Goal: Task Accomplishment & Management: Use online tool/utility

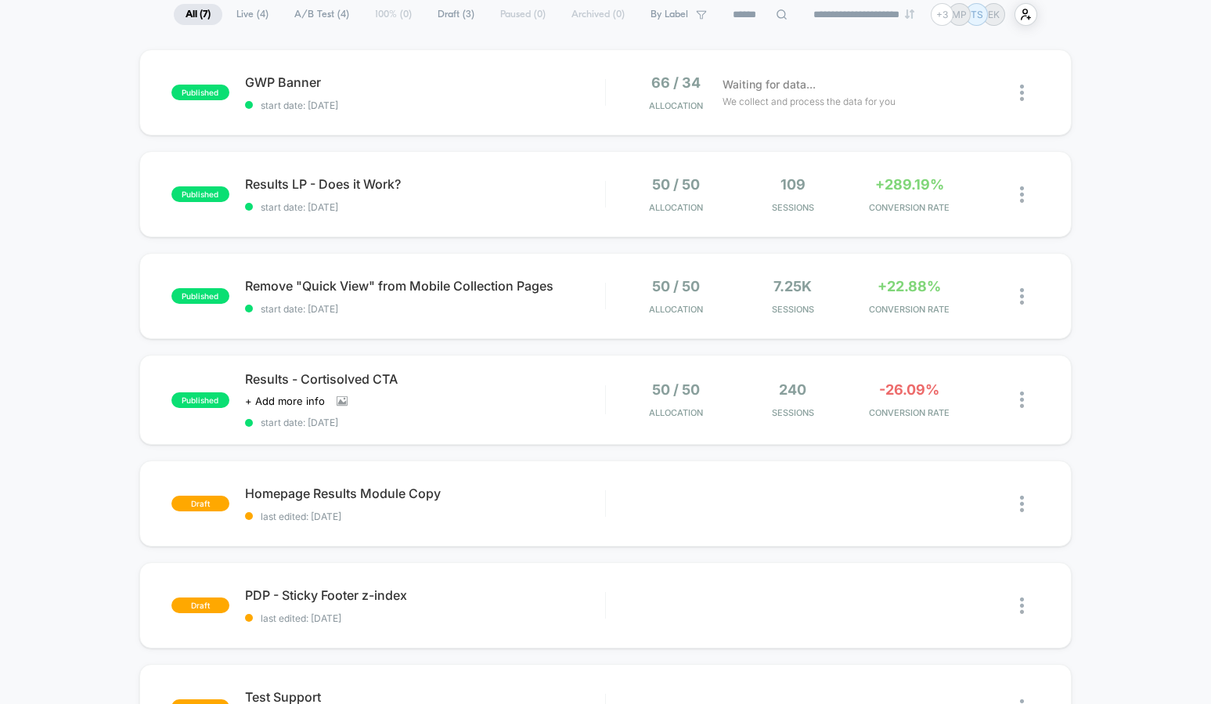
scroll to position [162, 0]
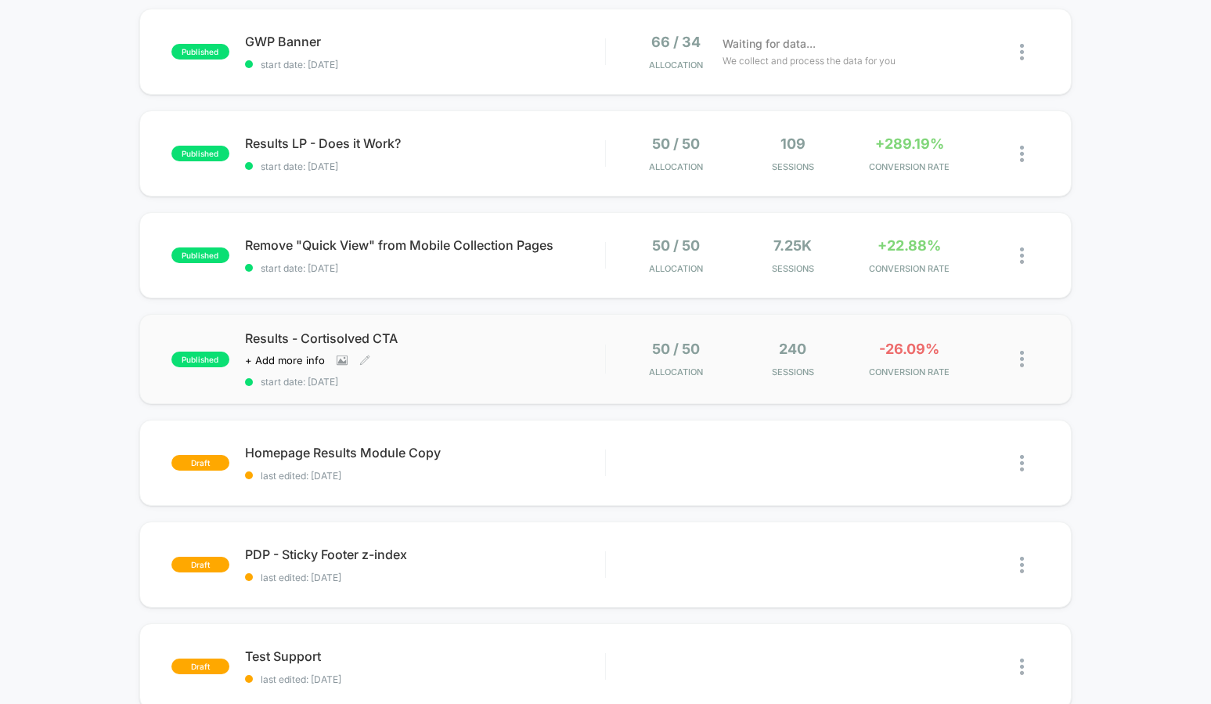
click at [475, 366] on div "Click to view images Click to edit experience details + Add more info" at bounding box center [371, 360] width 252 height 13
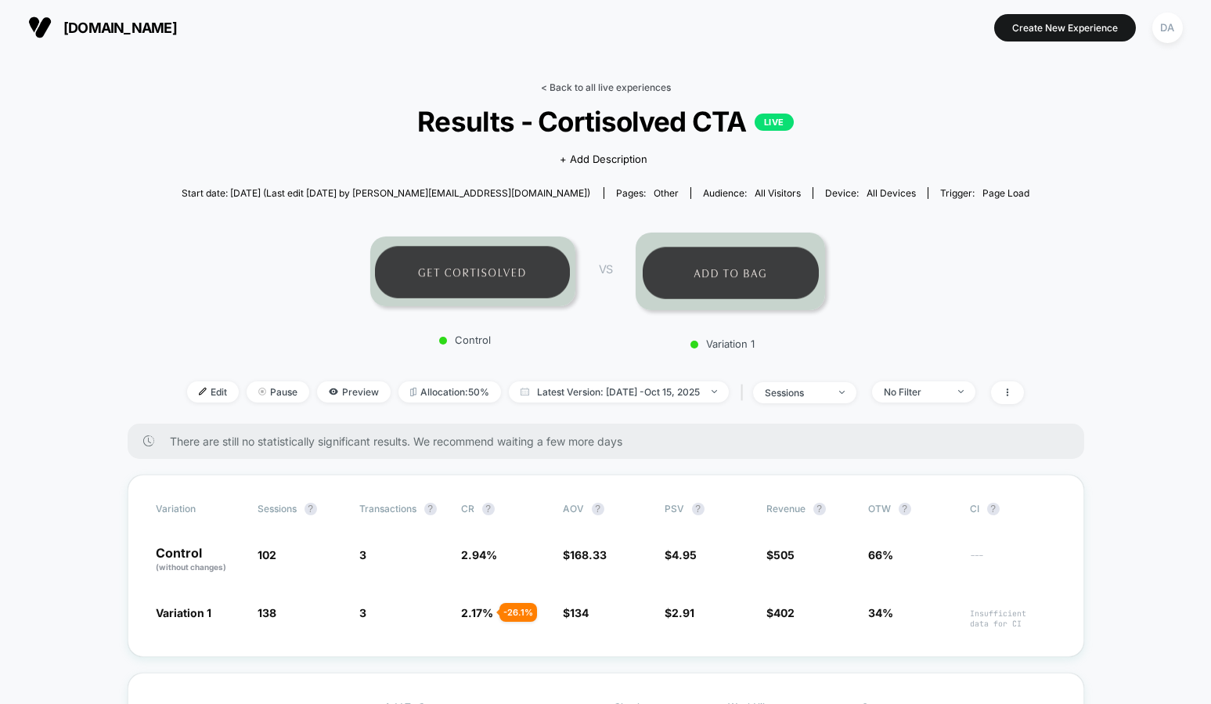
click at [594, 85] on link "< Back to all live experiences" at bounding box center [606, 87] width 130 height 12
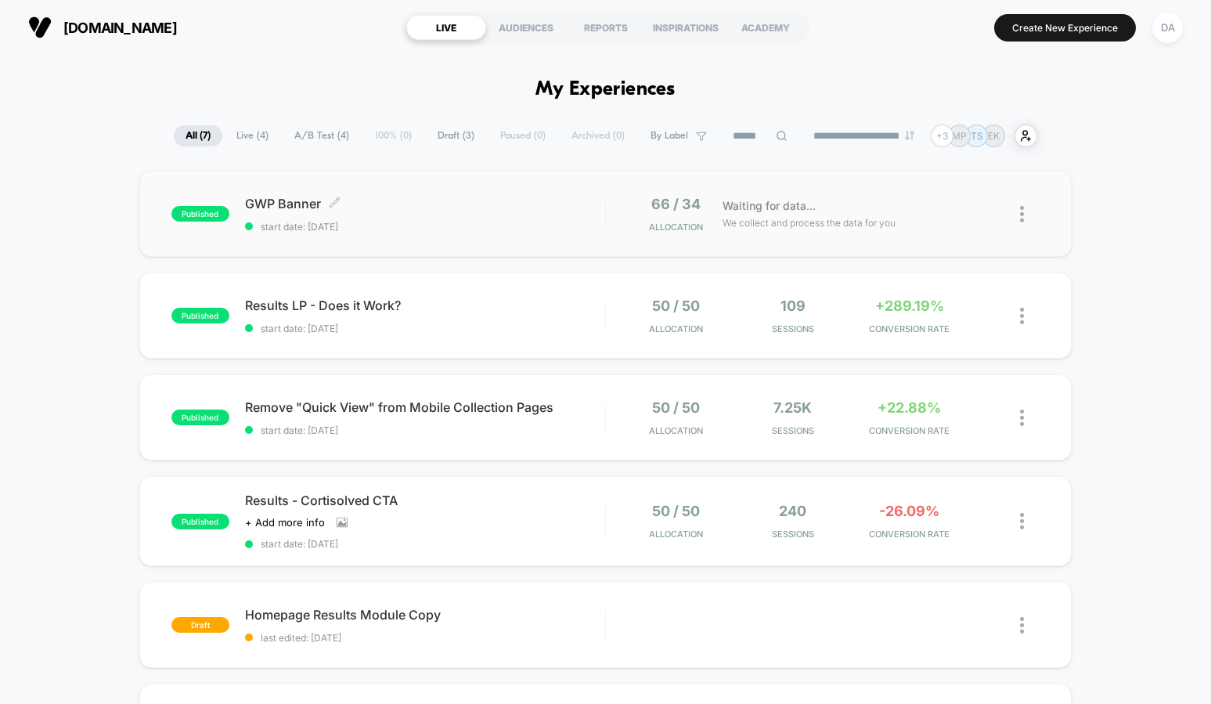
click at [487, 221] on span "start date: [DATE]" at bounding box center [425, 227] width 360 height 12
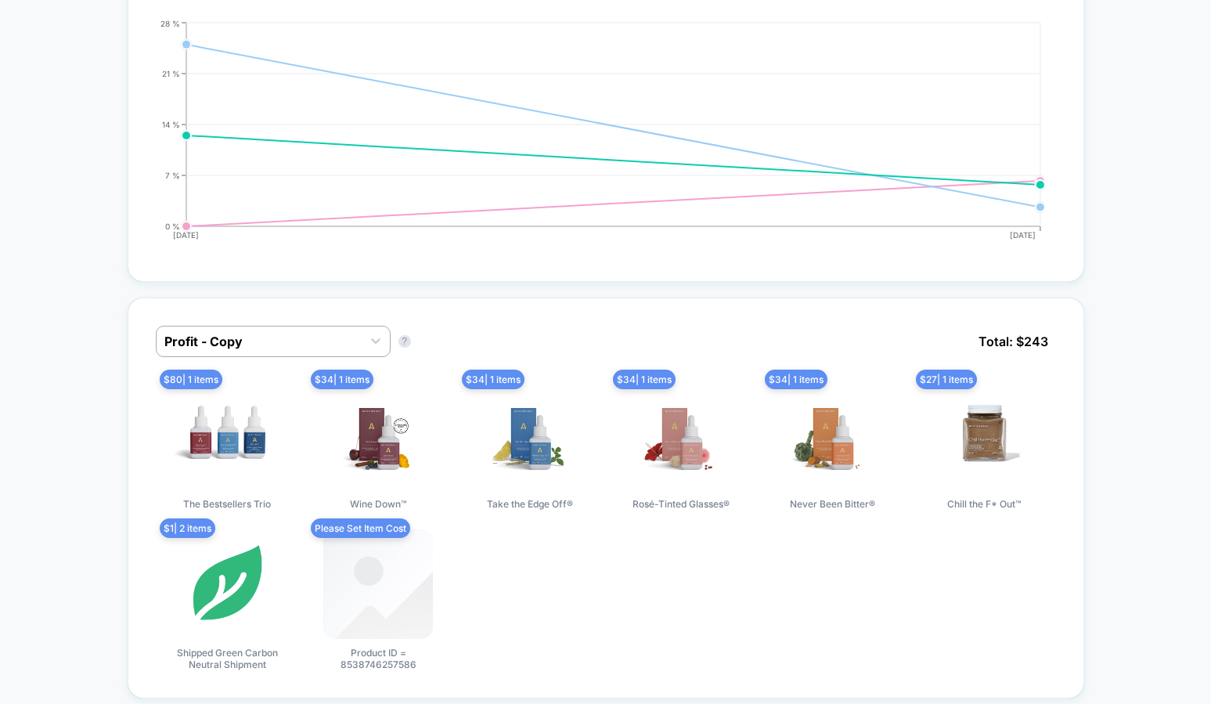
scroll to position [948, 0]
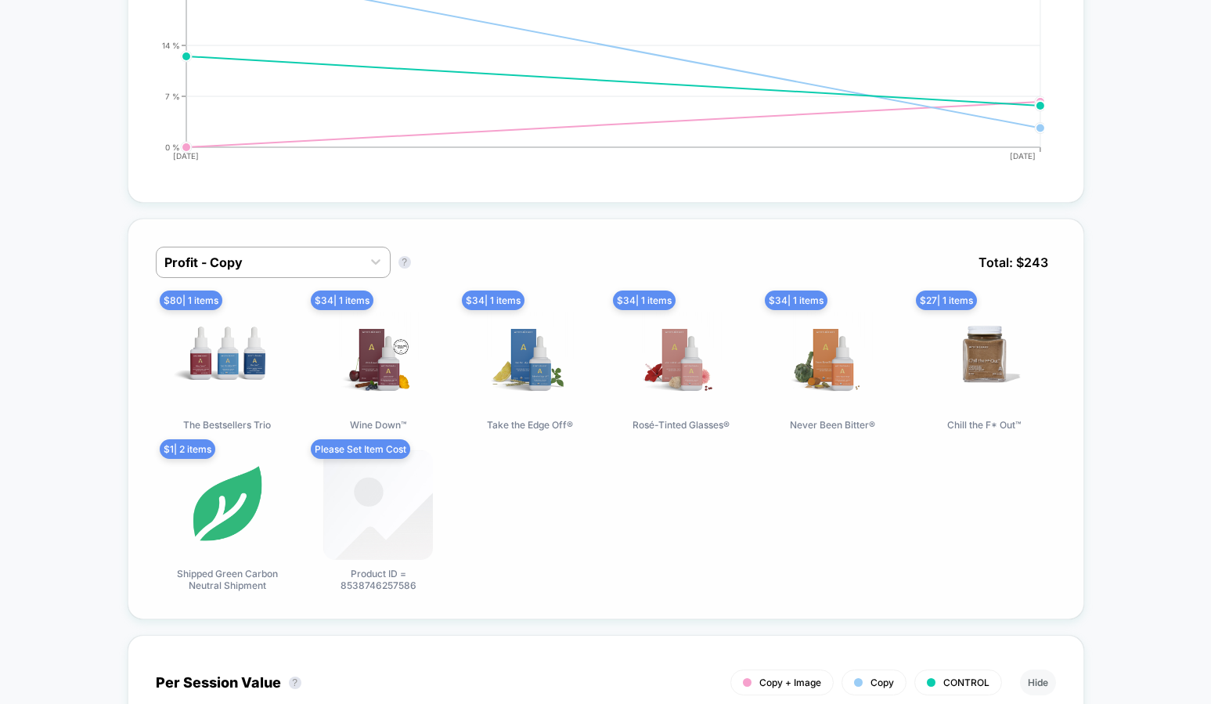
click at [377, 587] on span "Product ID = 8538746257586" at bounding box center [378, 579] width 117 height 23
drag, startPoint x: 343, startPoint y: 587, endPoint x: 398, endPoint y: 588, distance: 54.8
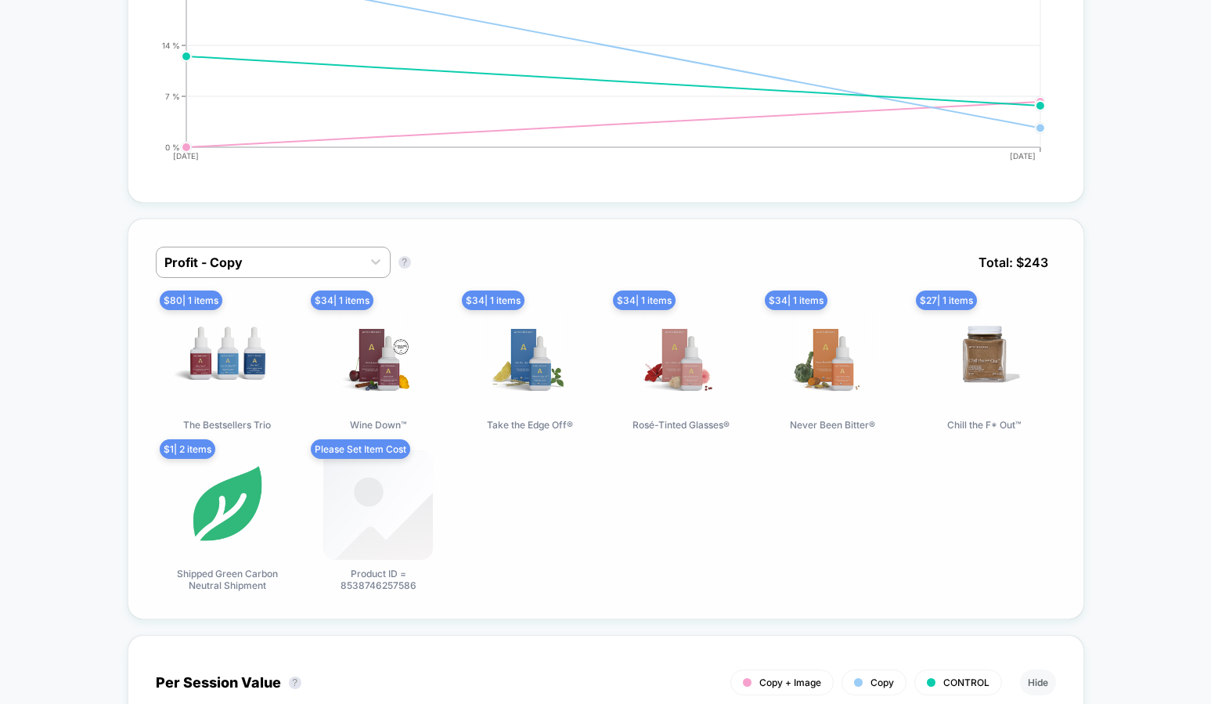
click at [398, 588] on span "Product ID = 8538746257586" at bounding box center [378, 579] width 117 height 23
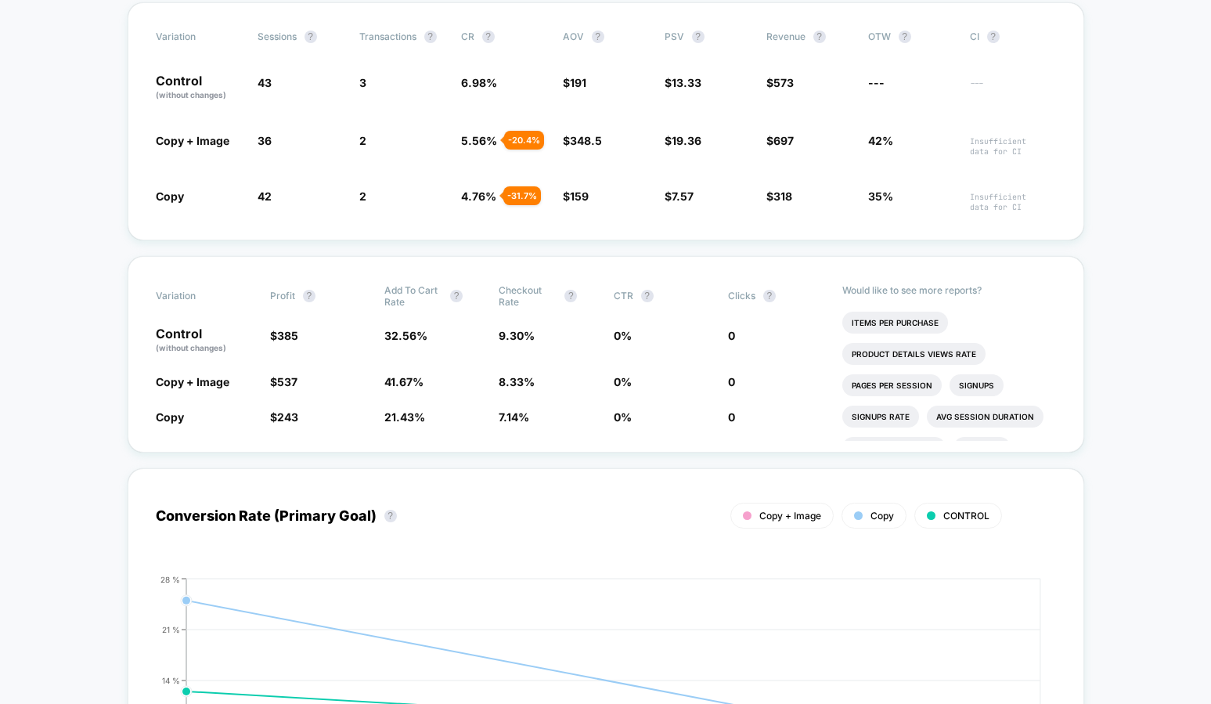
scroll to position [0, 0]
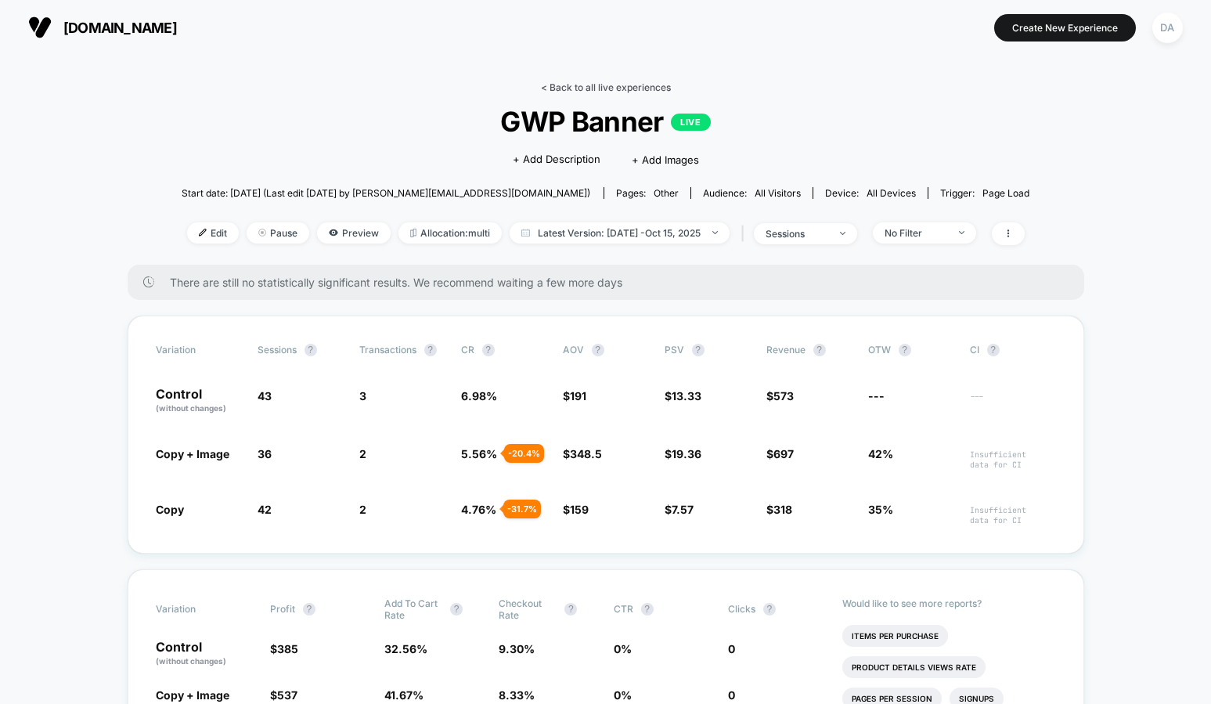
click at [565, 85] on link "< Back to all live experiences" at bounding box center [606, 87] width 130 height 12
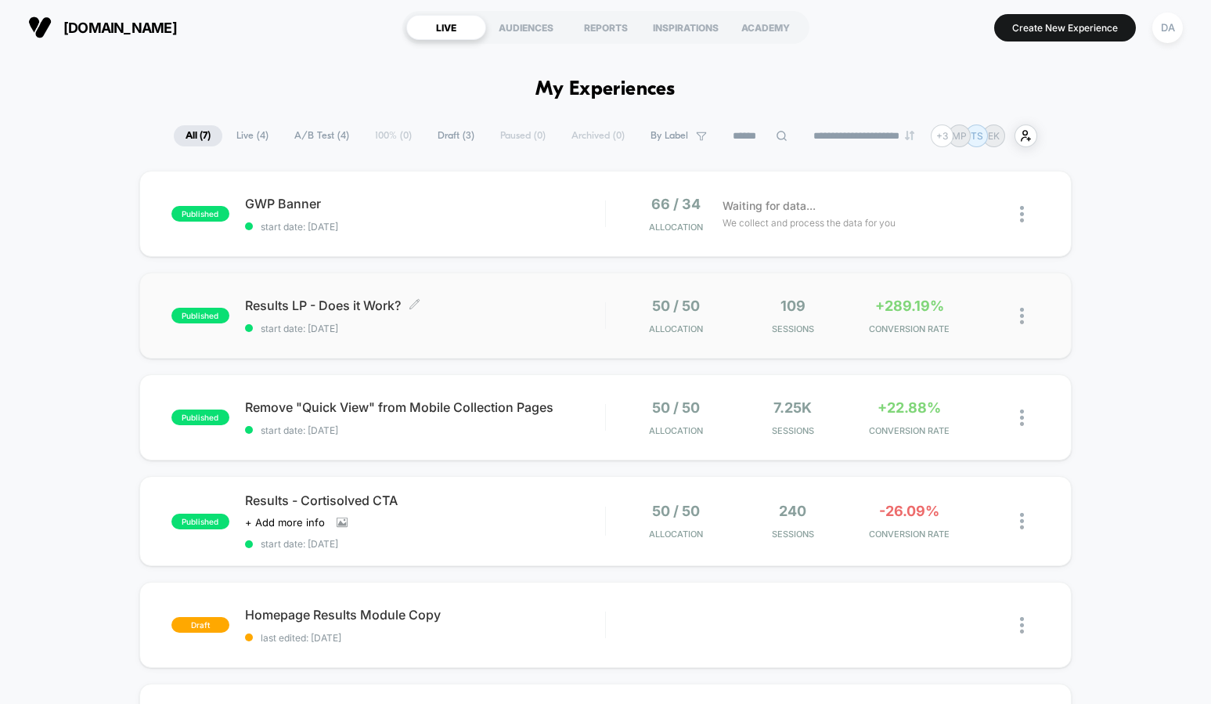
click at [383, 302] on span "Results LP - Does it Work? Click to edit experience details" at bounding box center [425, 306] width 360 height 16
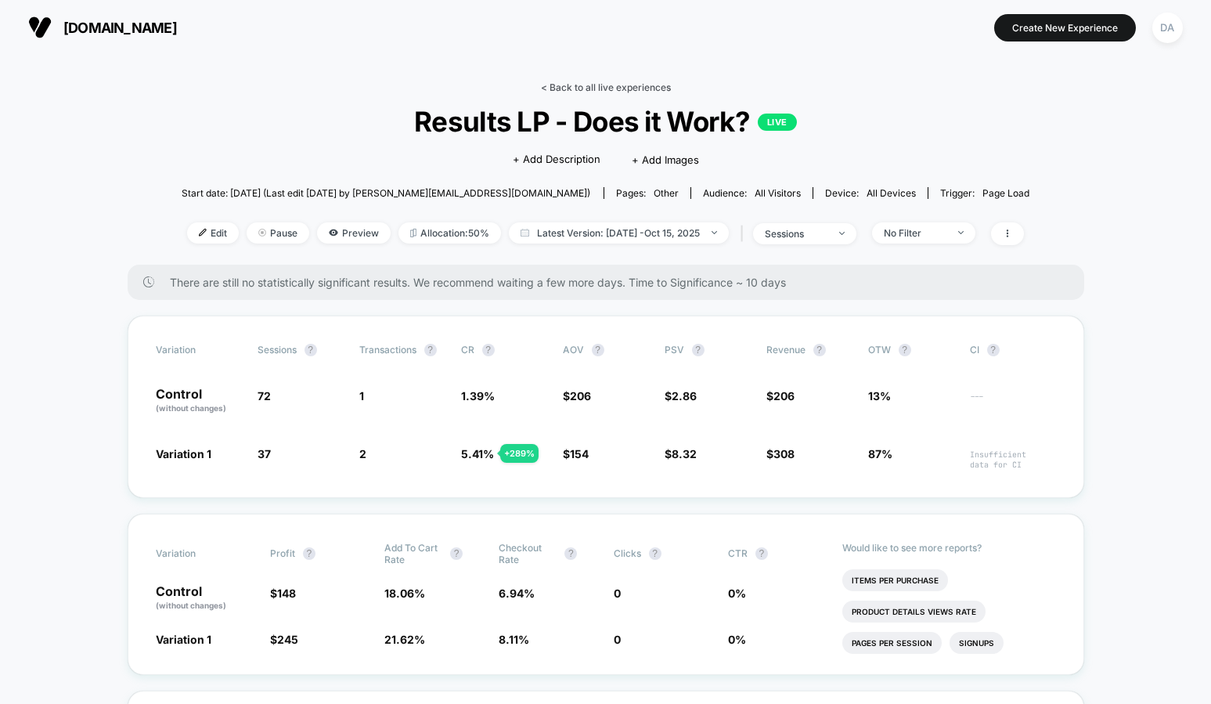
click at [598, 88] on link "< Back to all live experiences" at bounding box center [606, 87] width 130 height 12
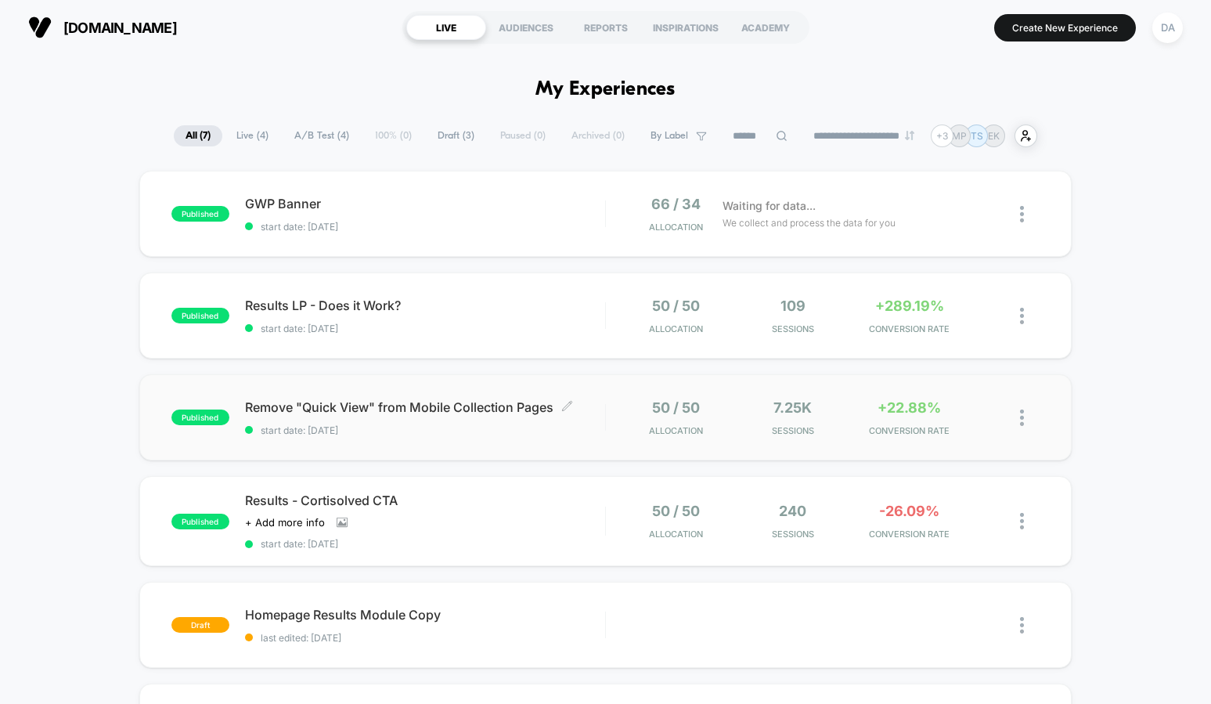
click at [427, 410] on span "Remove "Quick View" from Mobile Collection Pages Click to edit experience detai…" at bounding box center [425, 407] width 360 height 16
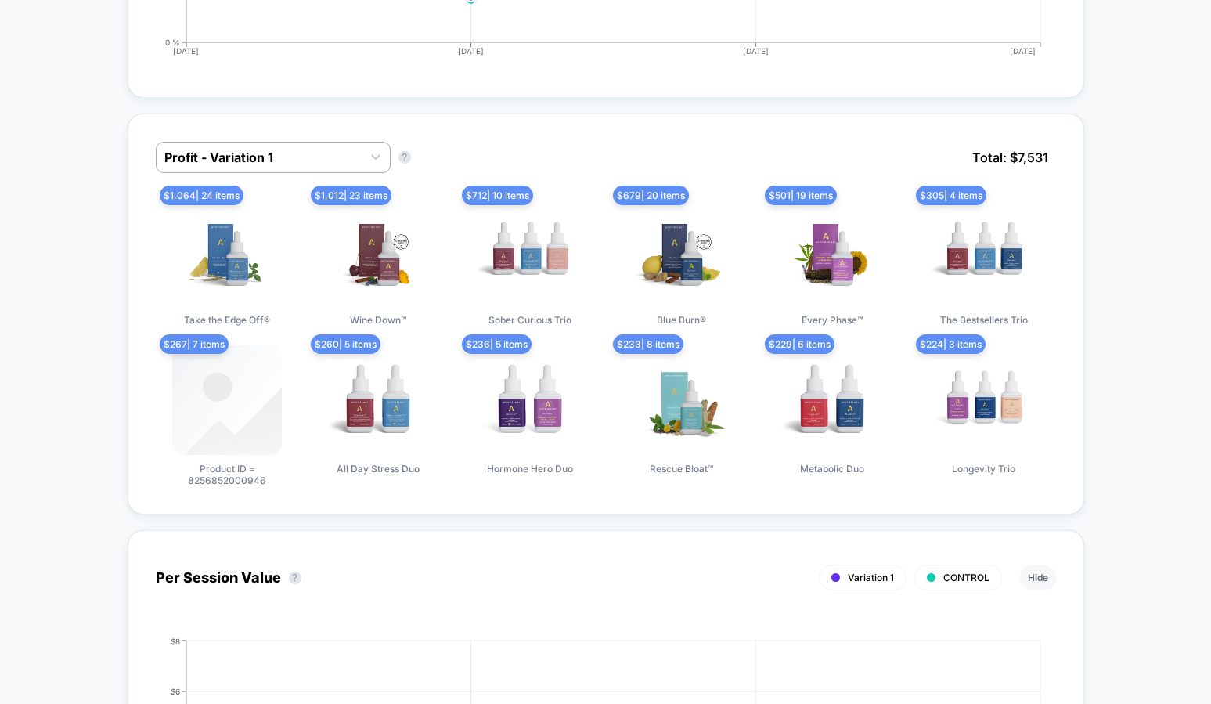
scroll to position [1135, 0]
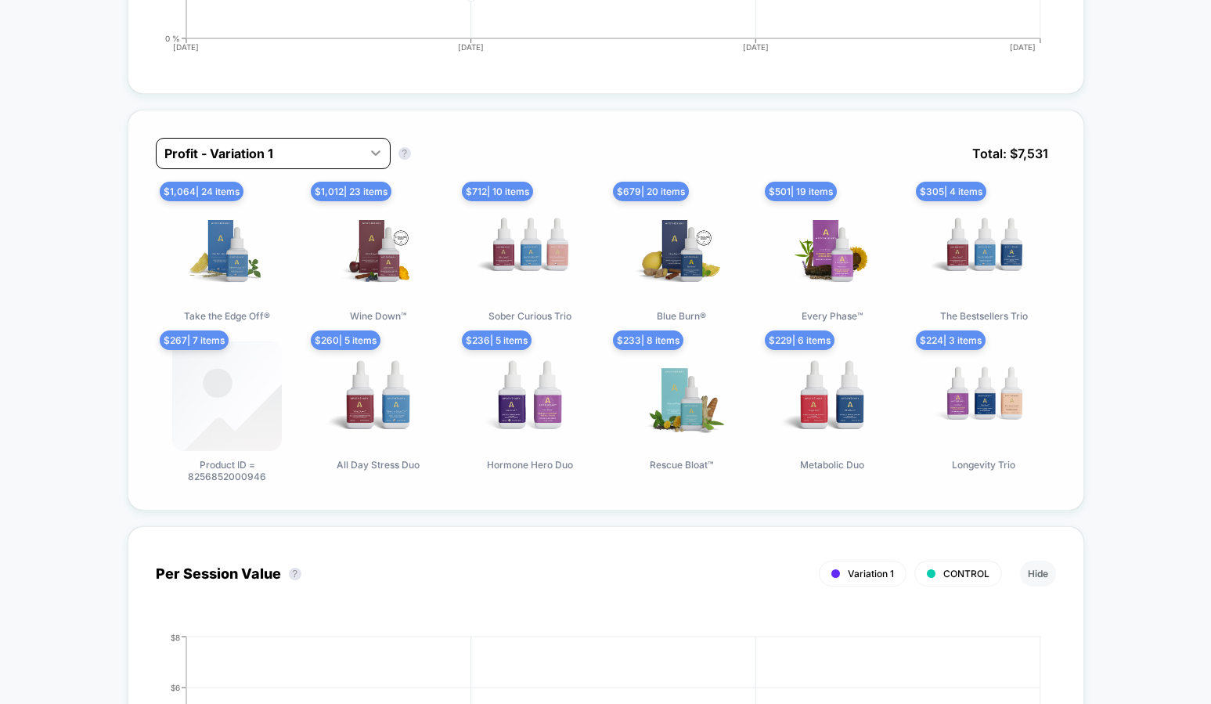
click at [368, 146] on icon at bounding box center [376, 153] width 16 height 16
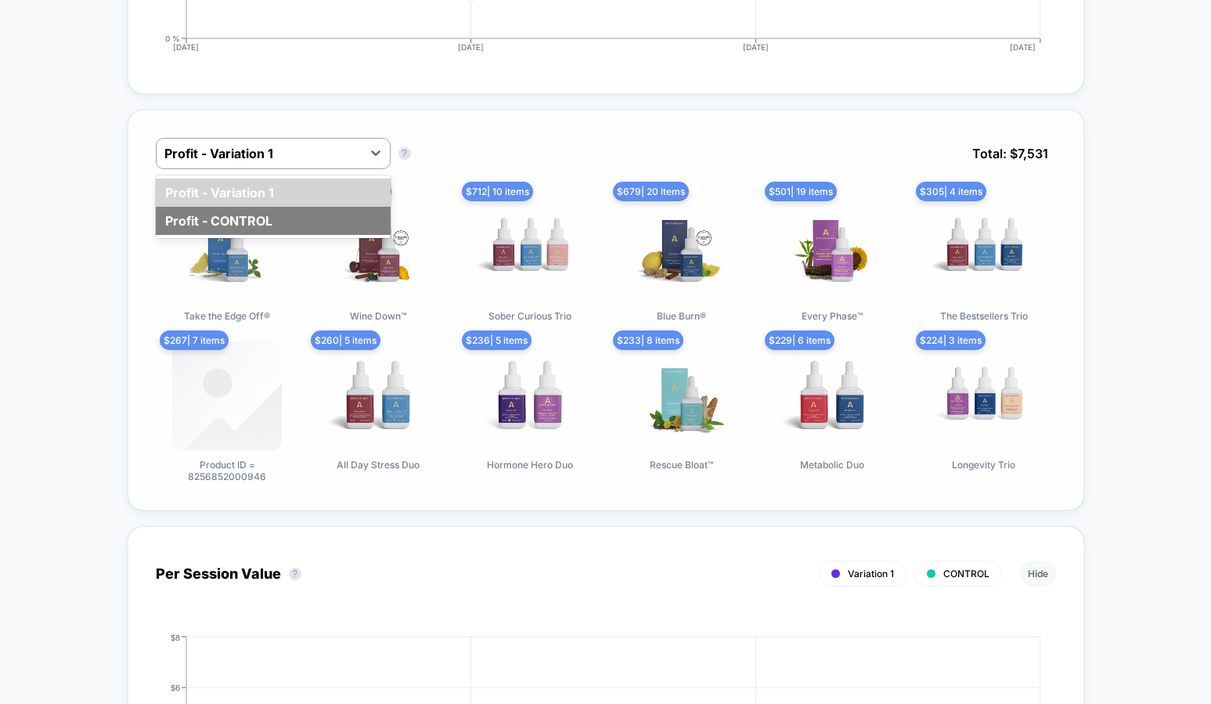
click at [262, 212] on div "Profit - CONTROL" at bounding box center [273, 221] width 235 height 28
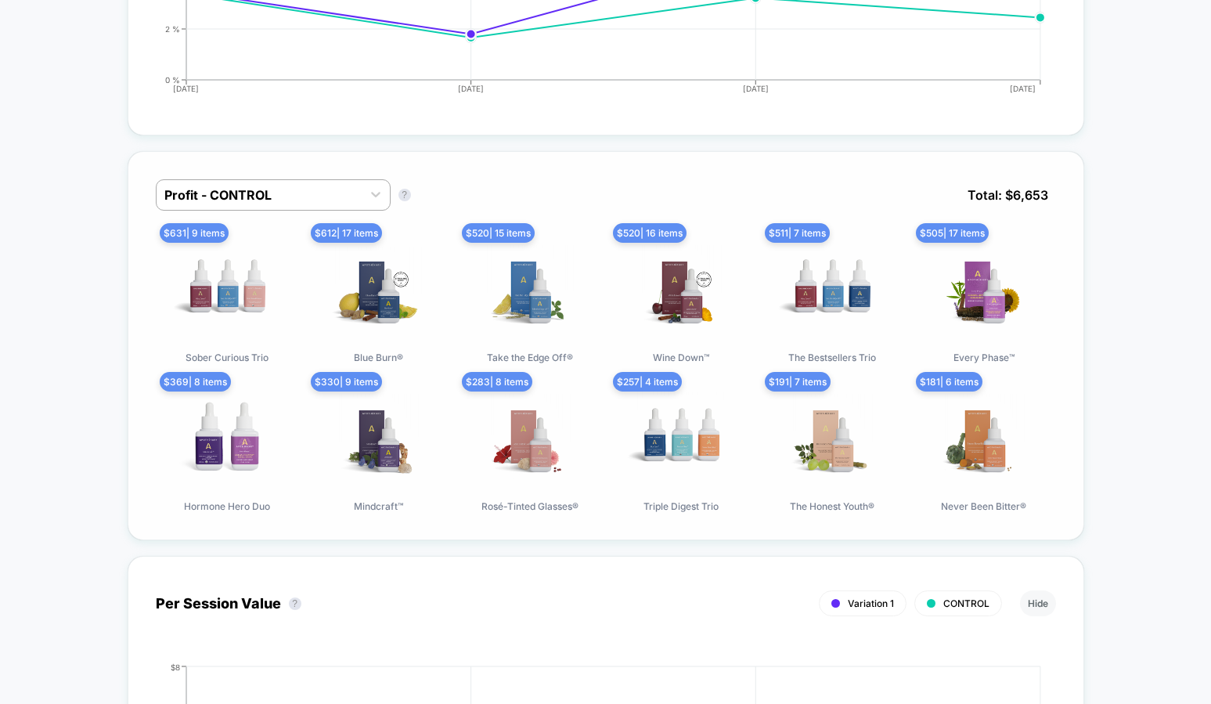
scroll to position [1109, 0]
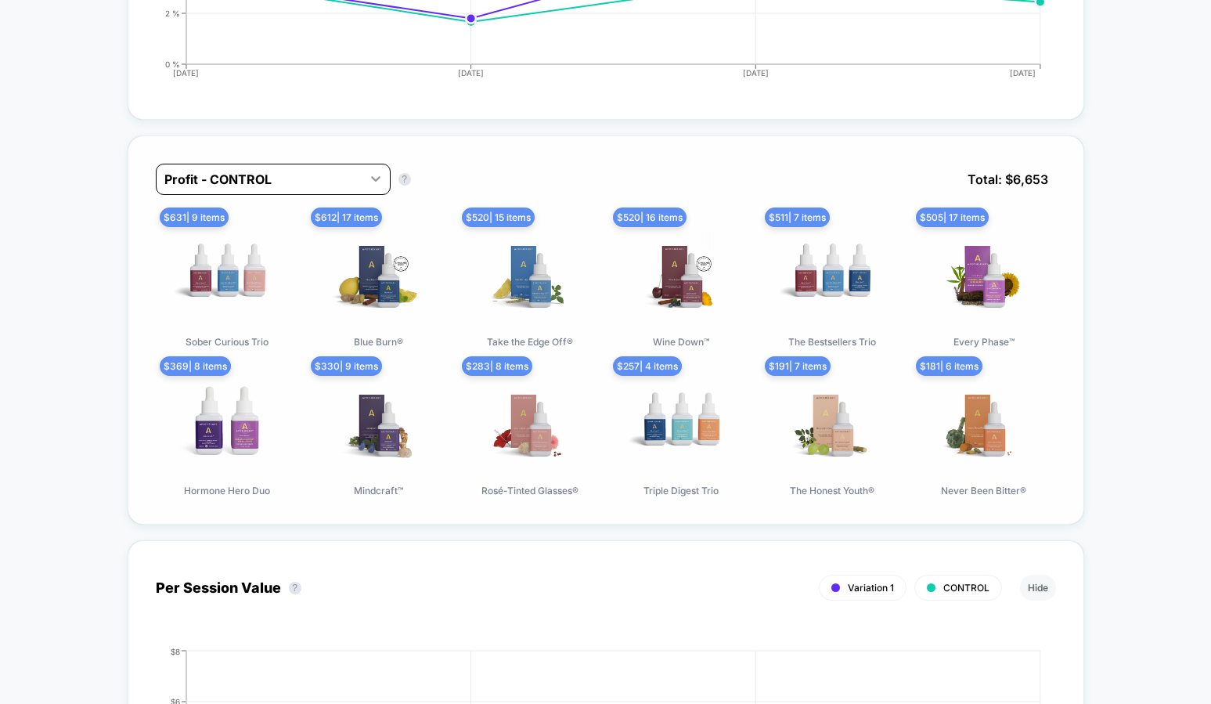
click at [370, 175] on icon at bounding box center [376, 179] width 16 height 16
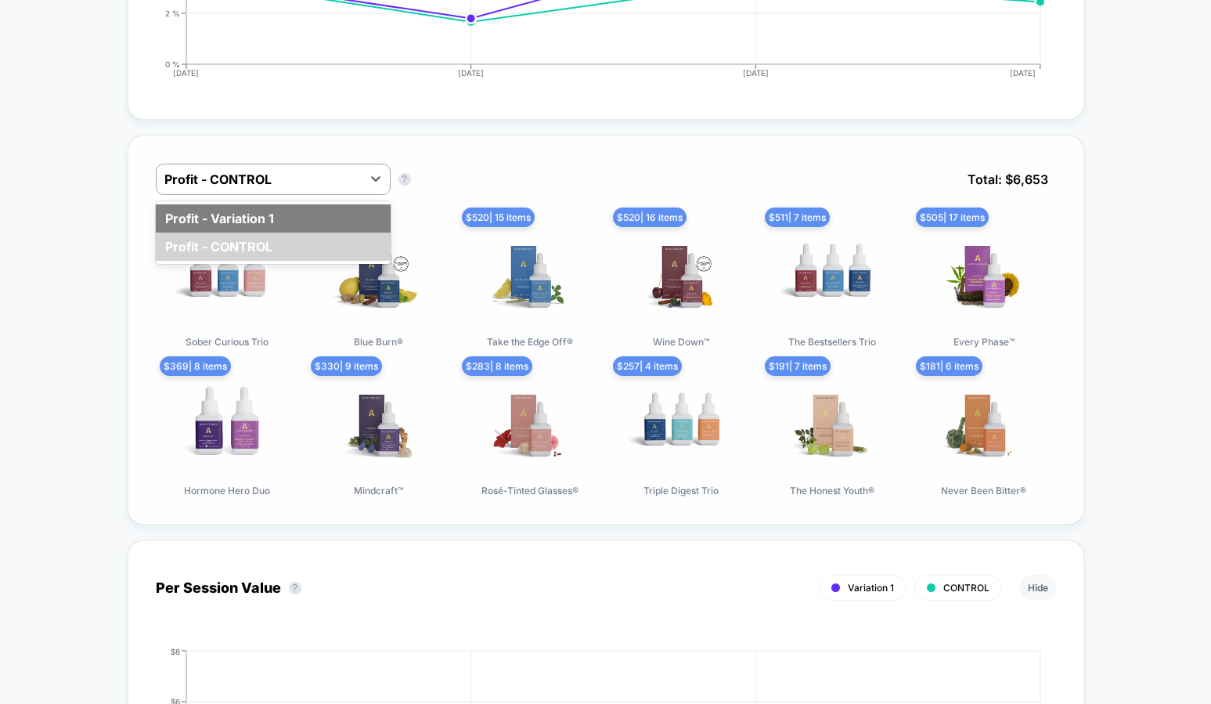
click at [291, 213] on div "Profit - Variation 1" at bounding box center [273, 218] width 235 height 28
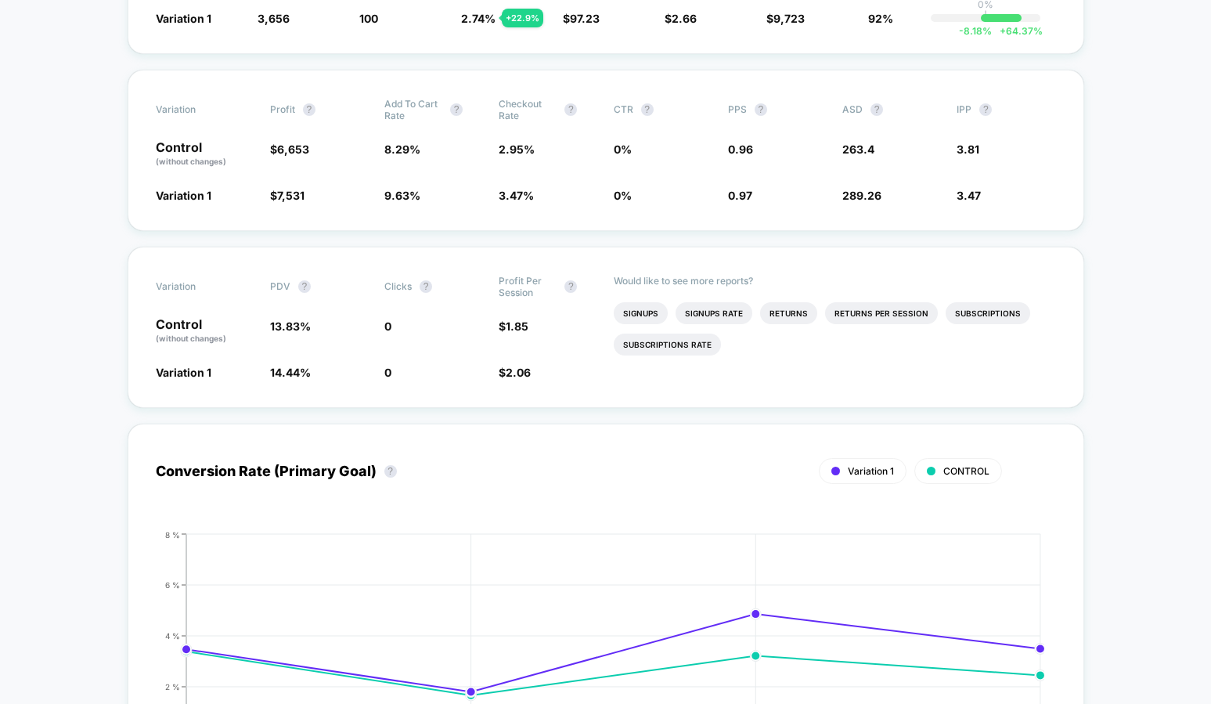
scroll to position [0, 0]
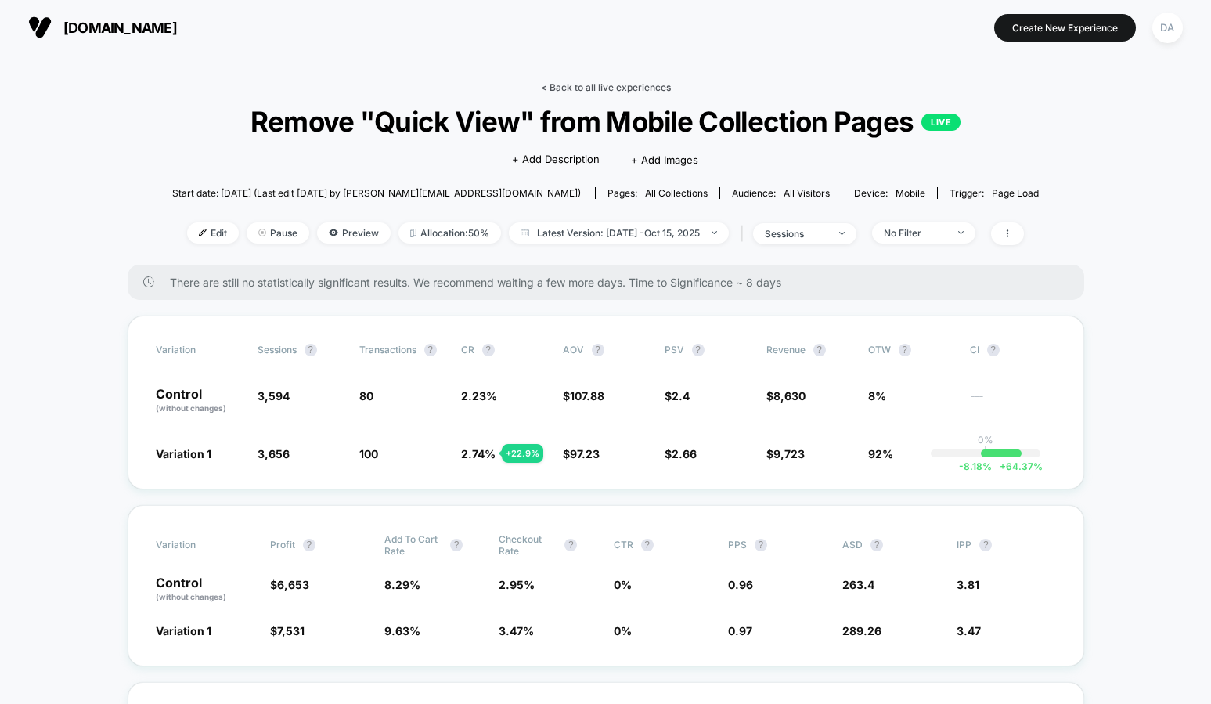
click at [565, 82] on link "< Back to all live experiences" at bounding box center [606, 87] width 130 height 12
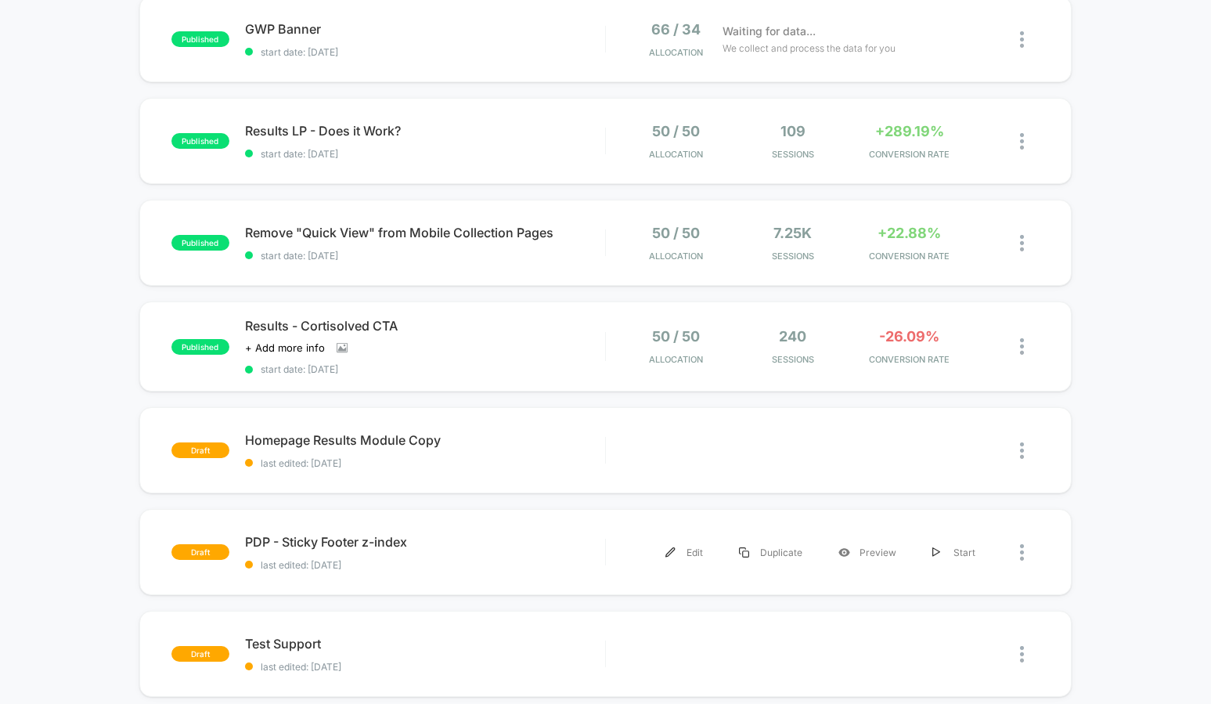
scroll to position [218, 0]
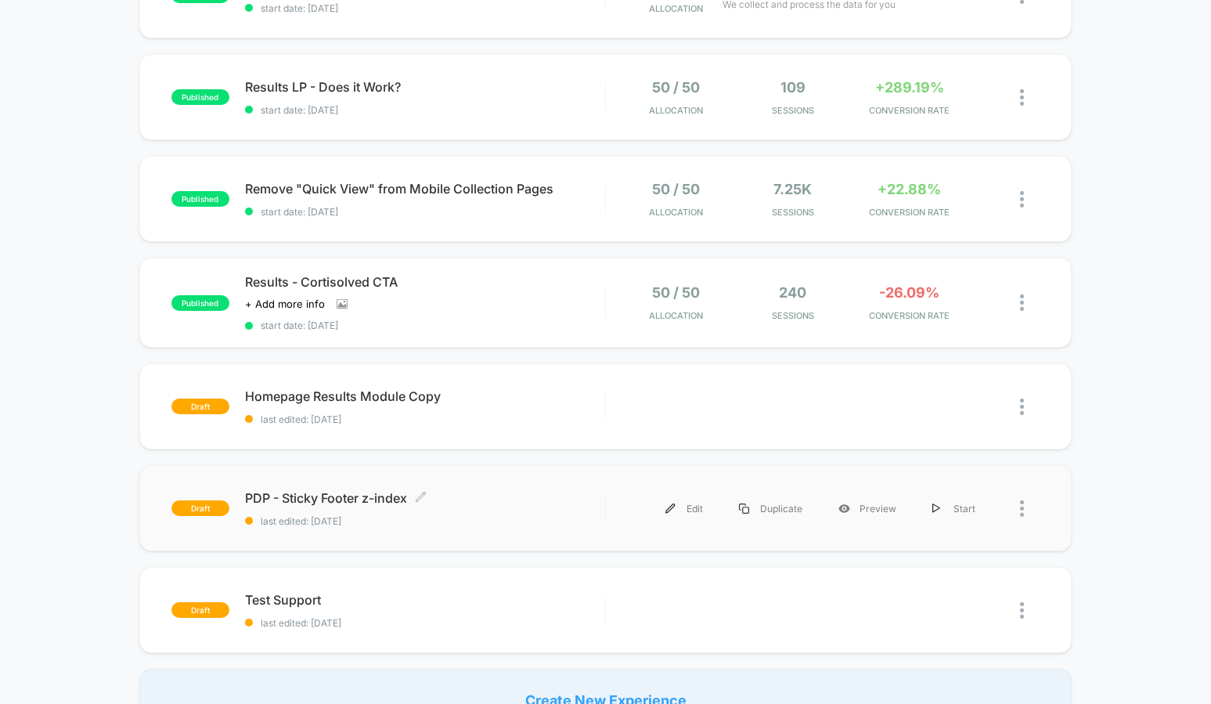
click at [381, 503] on span "PDP - Sticky Footer z-index Click to edit experience details" at bounding box center [425, 498] width 360 height 16
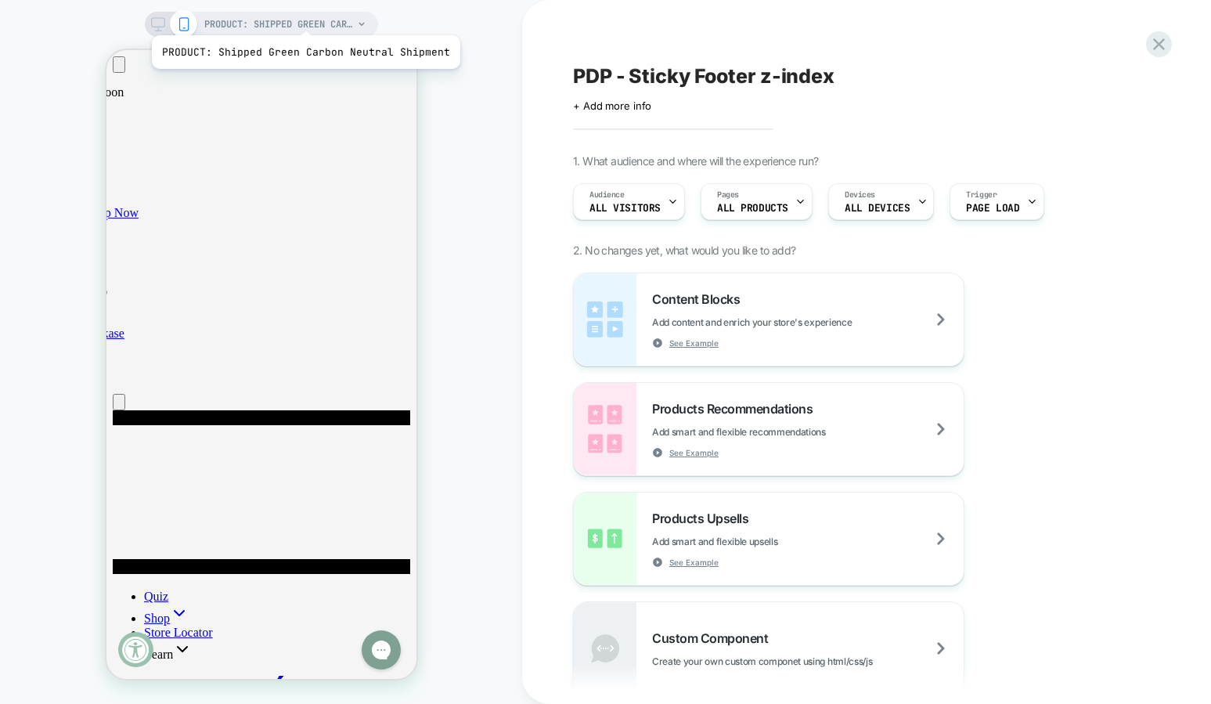
click at [302, 16] on span "PRODUCT: Shipped Green Carbon Neutral Shipment" at bounding box center [278, 24] width 149 height 25
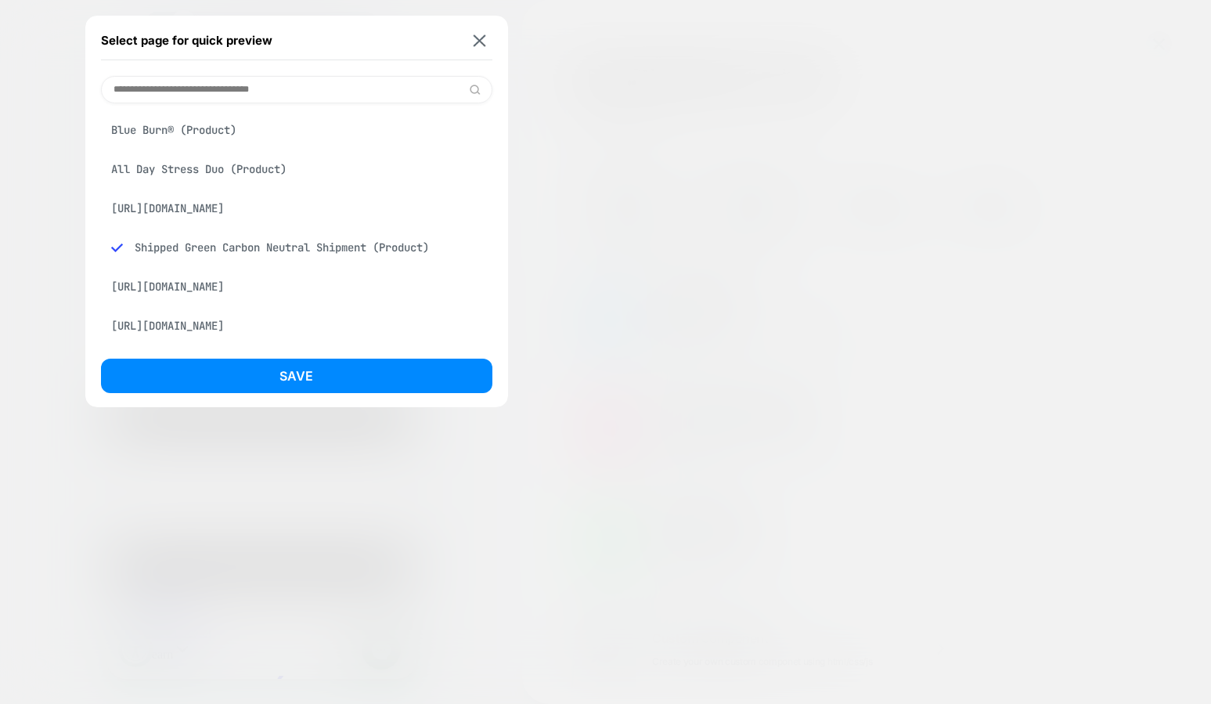
click at [204, 125] on div "Blue Burn® (Product)" at bounding box center [297, 130] width 392 height 30
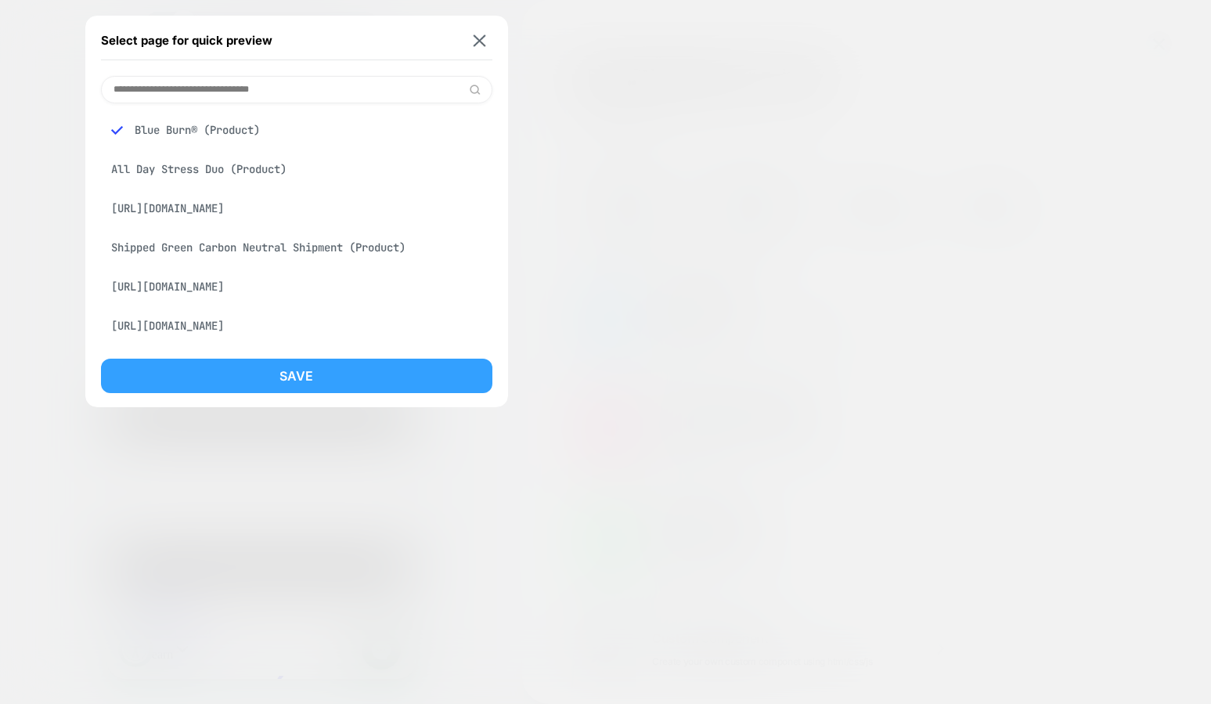
click at [220, 374] on button "Save" at bounding box center [297, 376] width 392 height 34
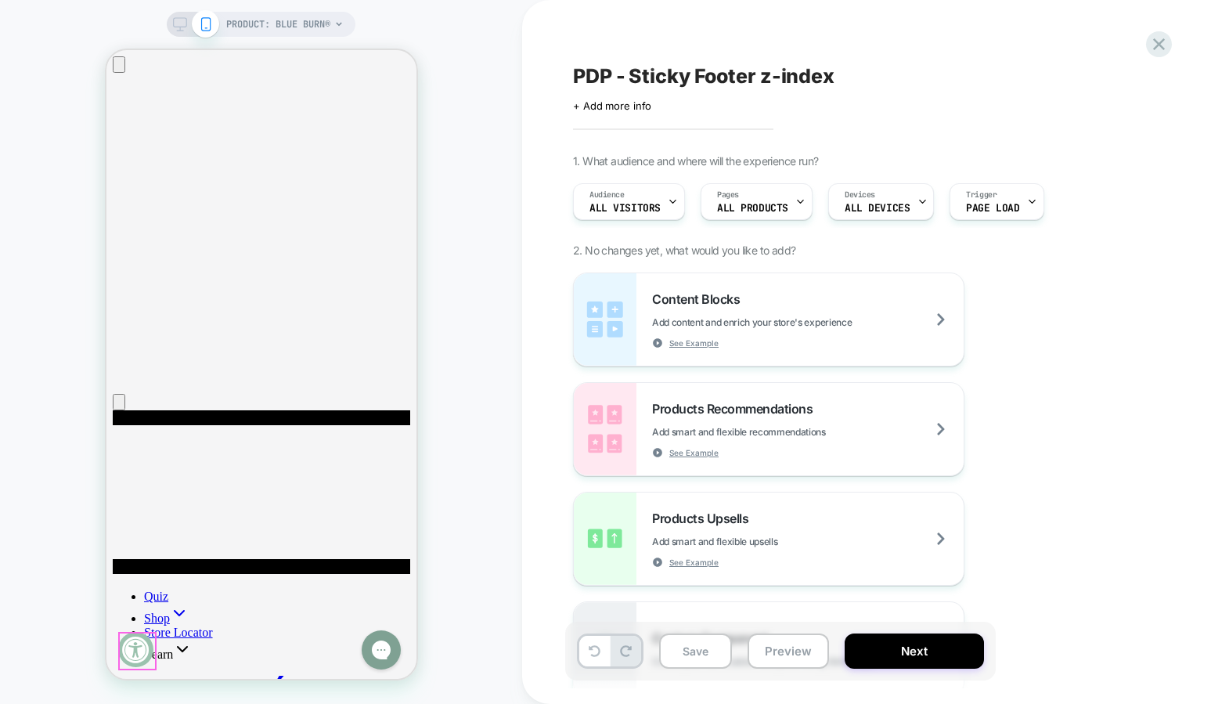
click at [126, 647] on div at bounding box center [136, 651] width 35 height 35
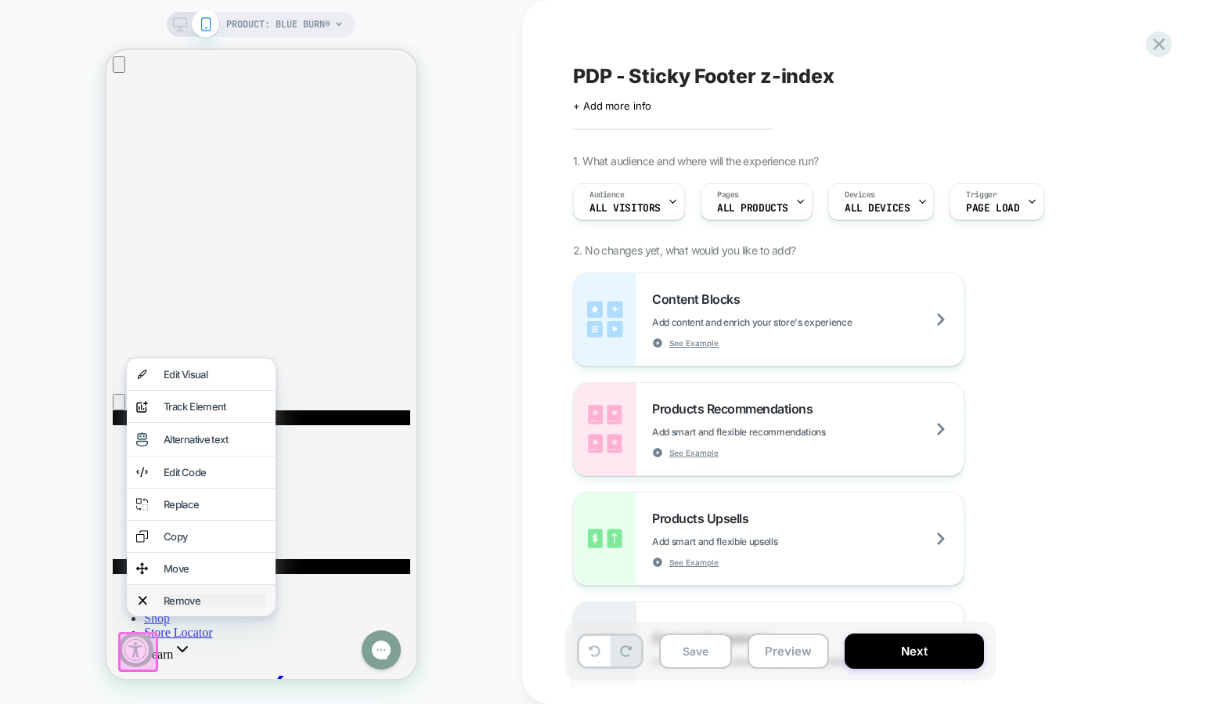
click at [169, 597] on div "Remove" at bounding box center [214, 600] width 103 height 13
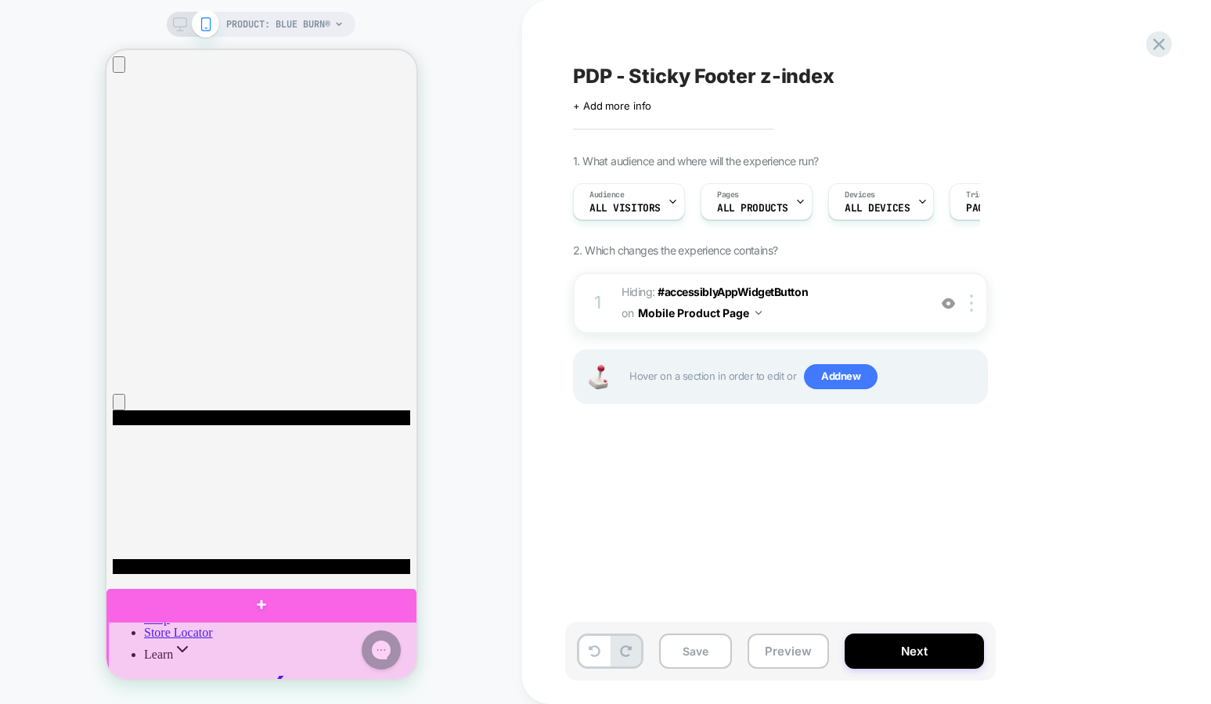
click at [316, 652] on div at bounding box center [262, 651] width 310 height 59
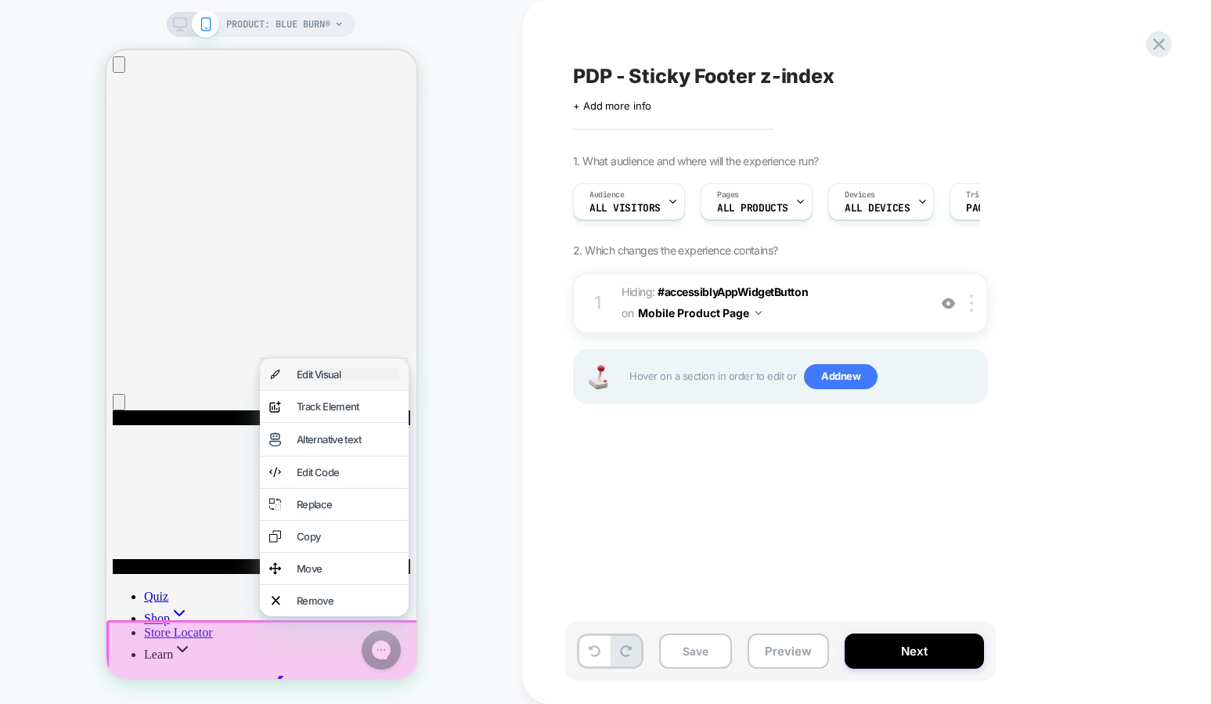
click at [316, 373] on div "Edit Visual" at bounding box center [347, 374] width 103 height 13
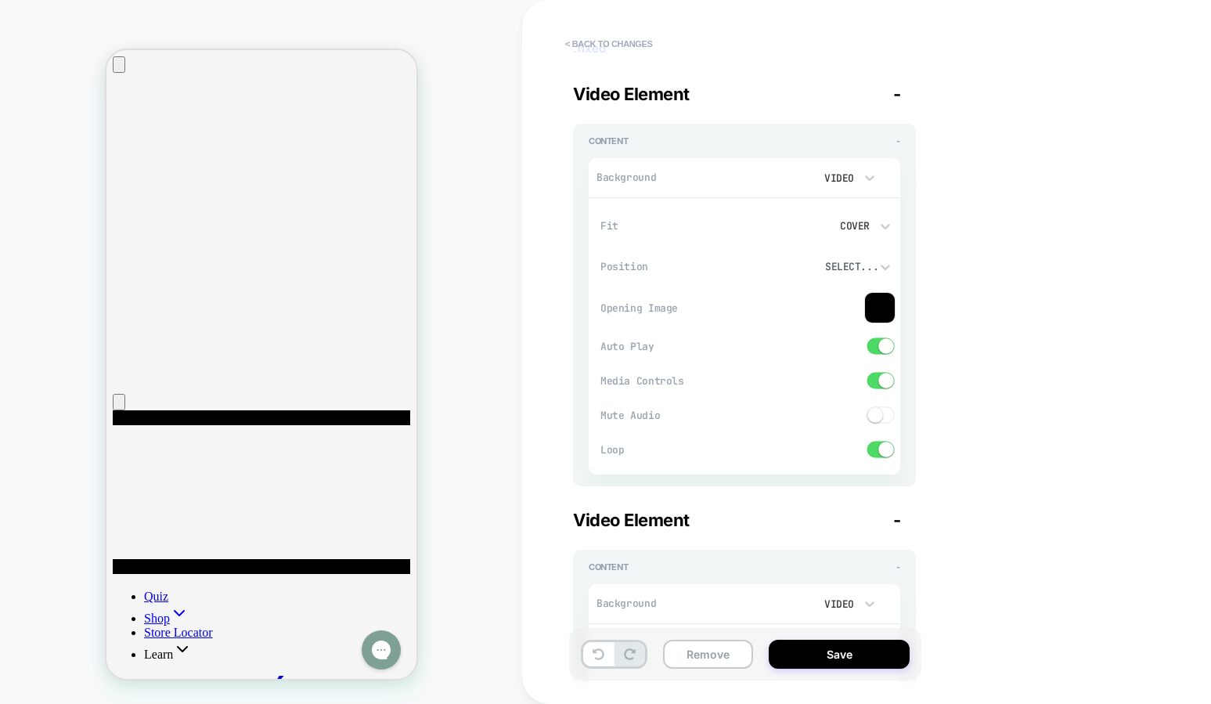
type textarea "*"
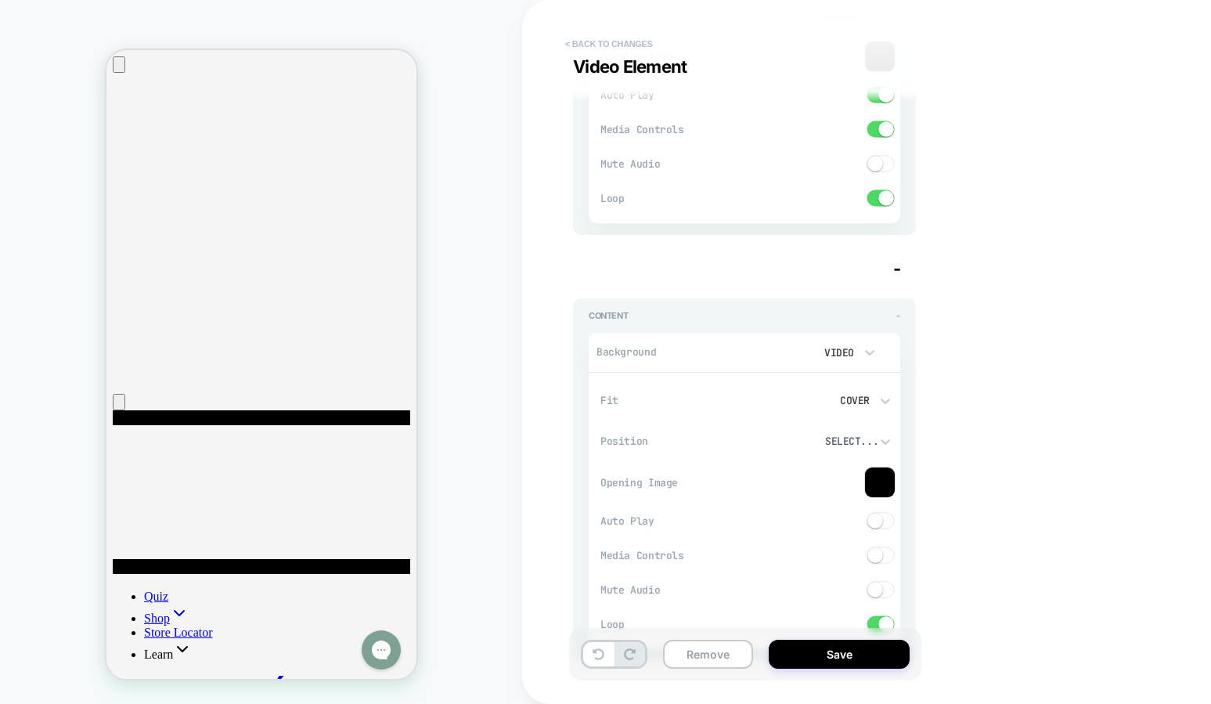
click at [608, 42] on button "< Back to changes" at bounding box center [609, 43] width 103 height 25
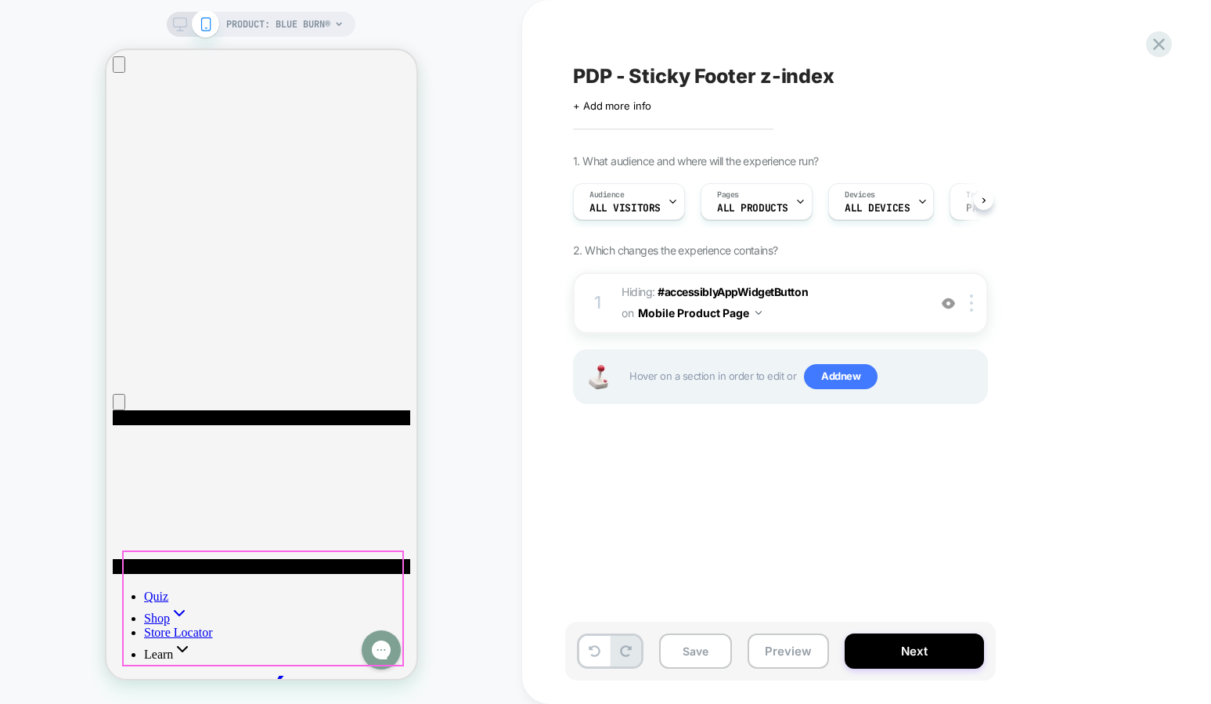
scroll to position [0, 1]
click at [373, 649] on icon "Gorgias live chat" at bounding box center [380, 649] width 17 height 17
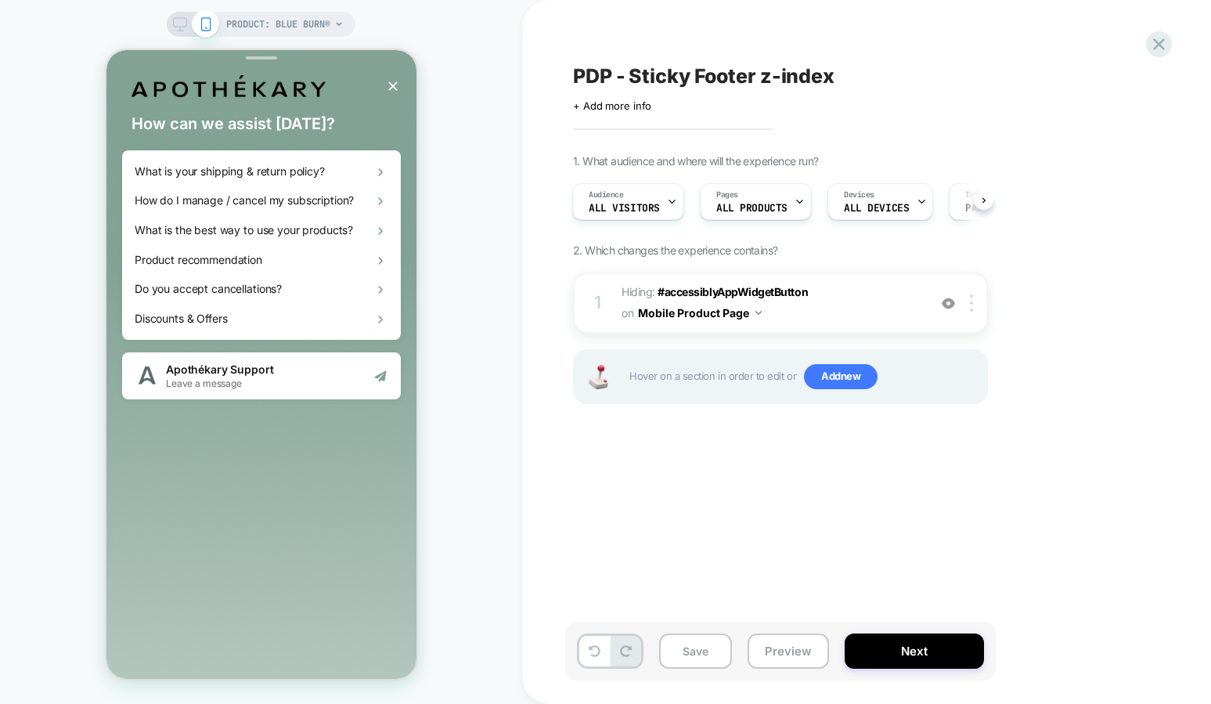
scroll to position [0, 0]
click at [434, 649] on icon "Gorgias live chat" at bounding box center [442, 647] width 17 height 17
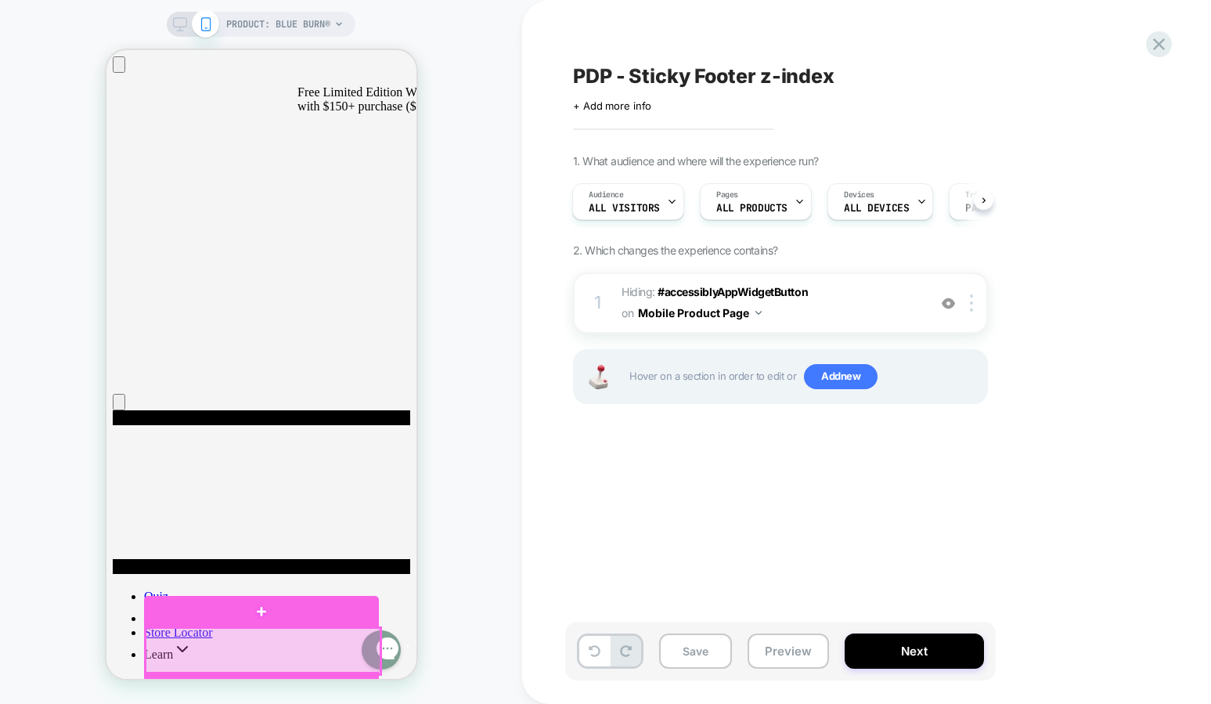
click at [317, 650] on div at bounding box center [262, 651] width 235 height 46
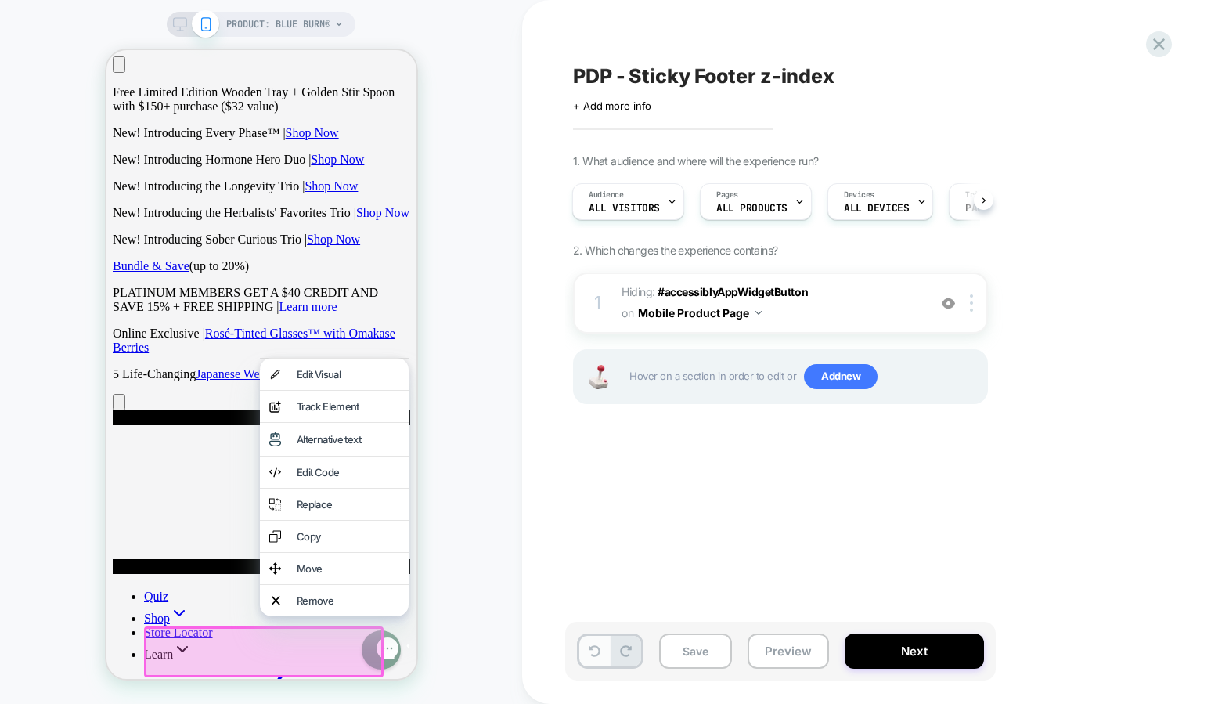
click at [587, 650] on button at bounding box center [595, 651] width 31 height 31
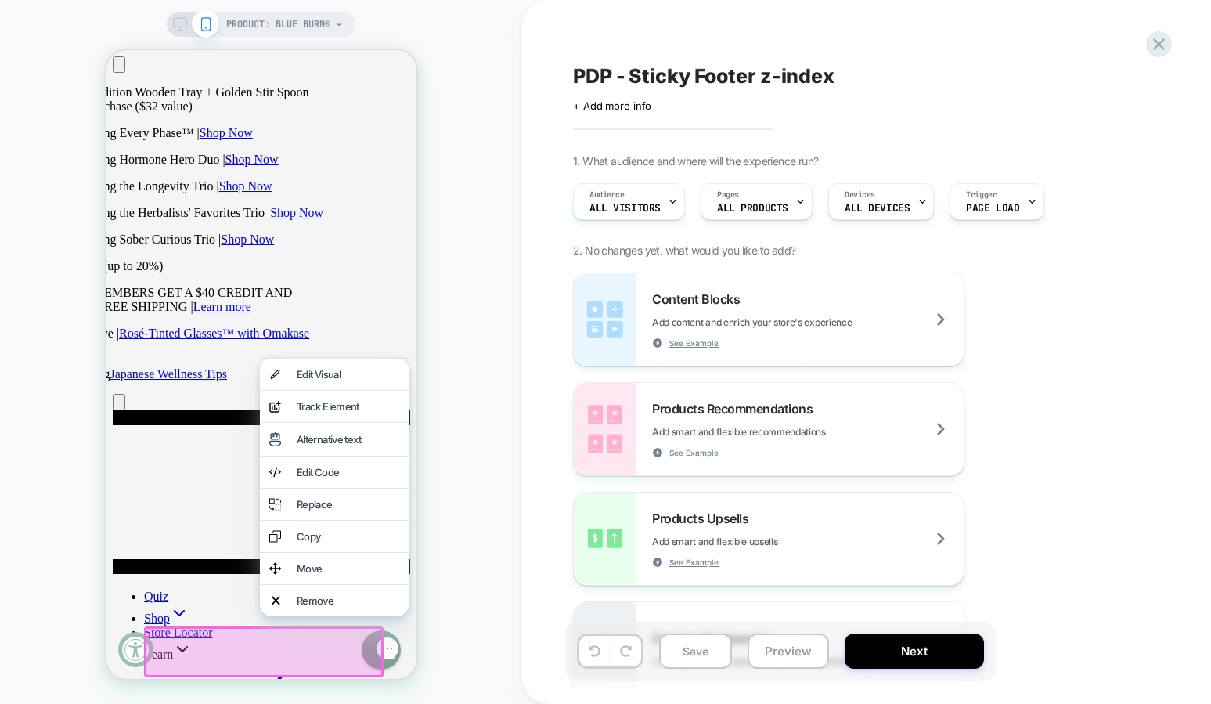
click at [498, 496] on div "PRODUCT: Blue Burn®" at bounding box center [261, 352] width 522 height 673
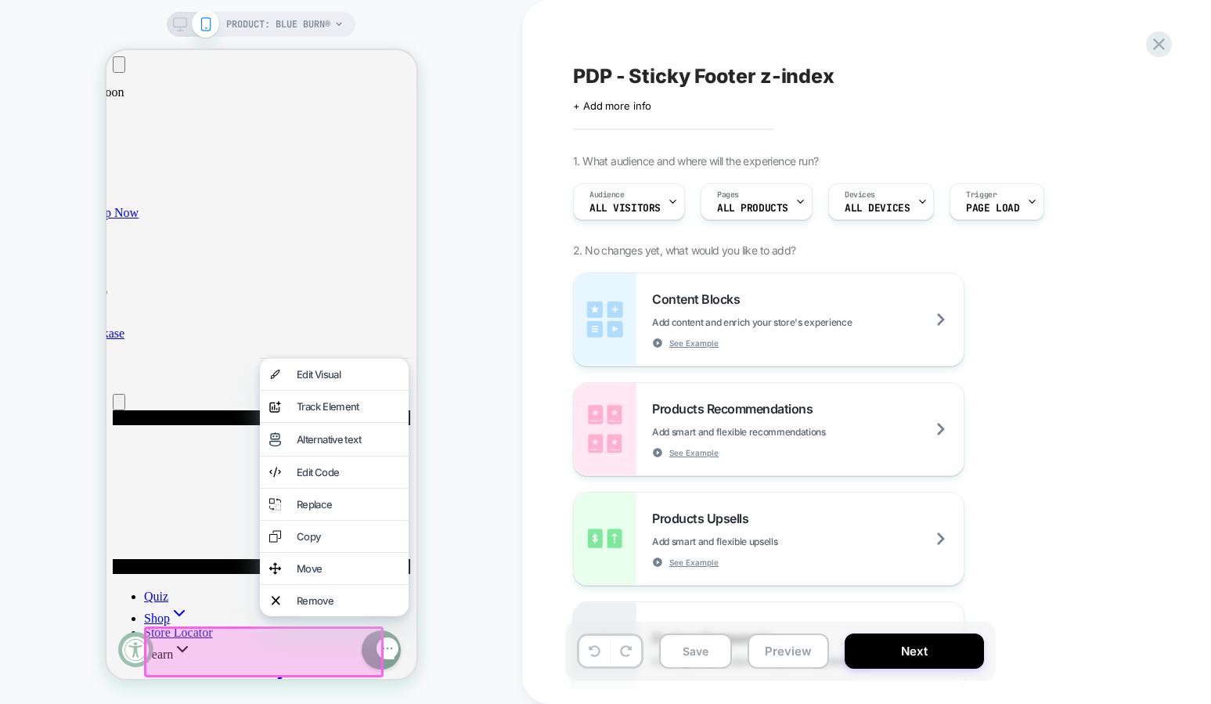
click at [493, 412] on div "PRODUCT: Blue Burn®" at bounding box center [261, 352] width 522 height 673
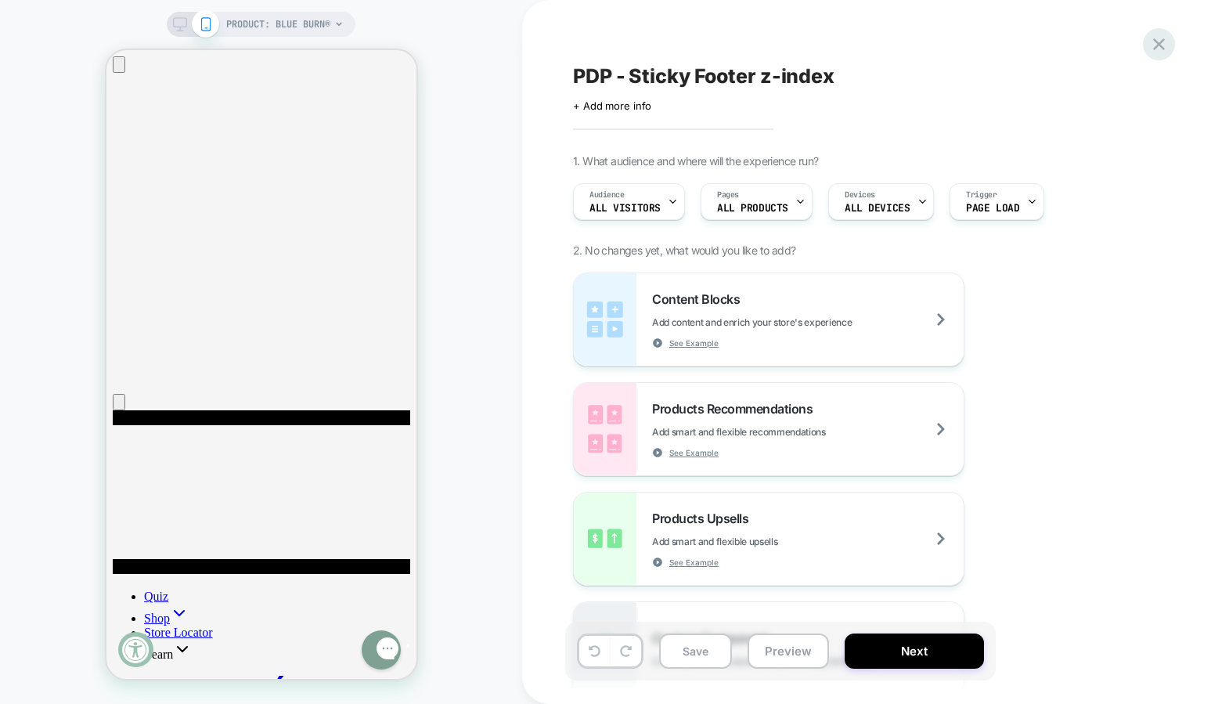
click at [1161, 41] on icon at bounding box center [1159, 44] width 21 height 21
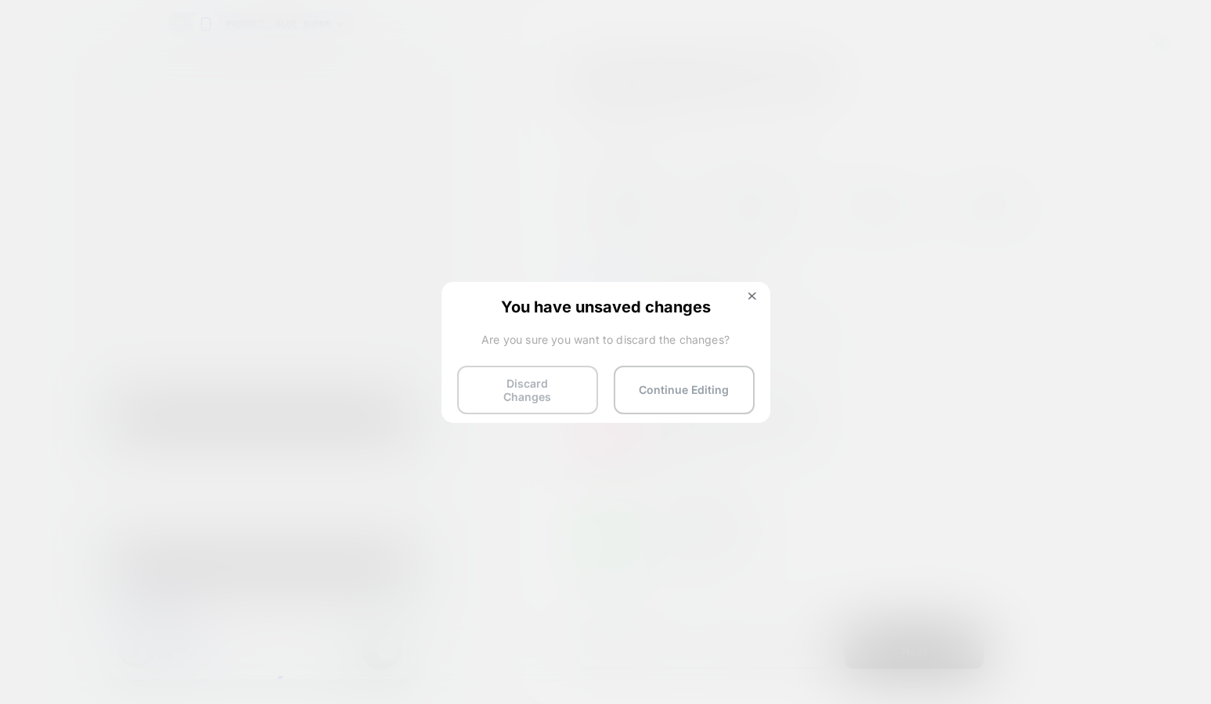
click at [564, 388] on button "Discard Changes" at bounding box center [527, 390] width 141 height 49
